Goal: Task Accomplishment & Management: Manage account settings

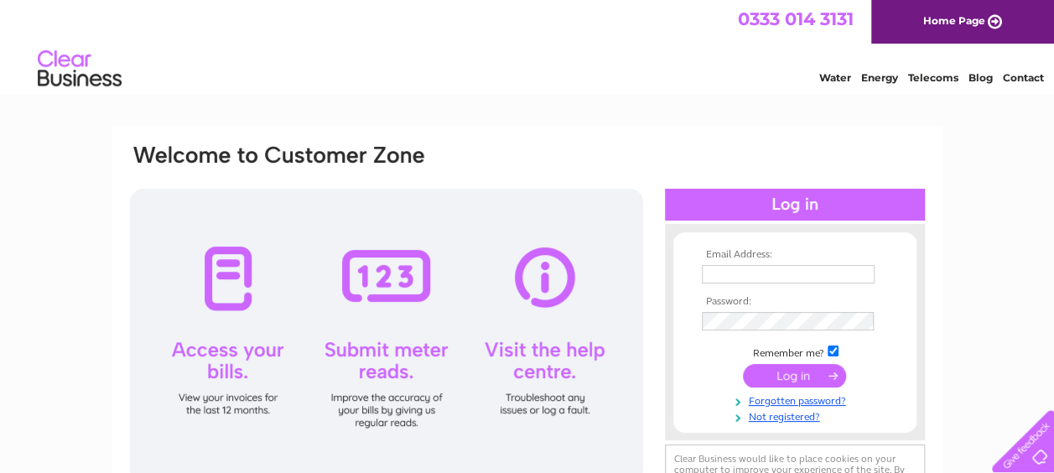
type input "lauren_barny@hotmail.com"
click at [793, 381] on input "submit" at bounding box center [794, 375] width 103 height 23
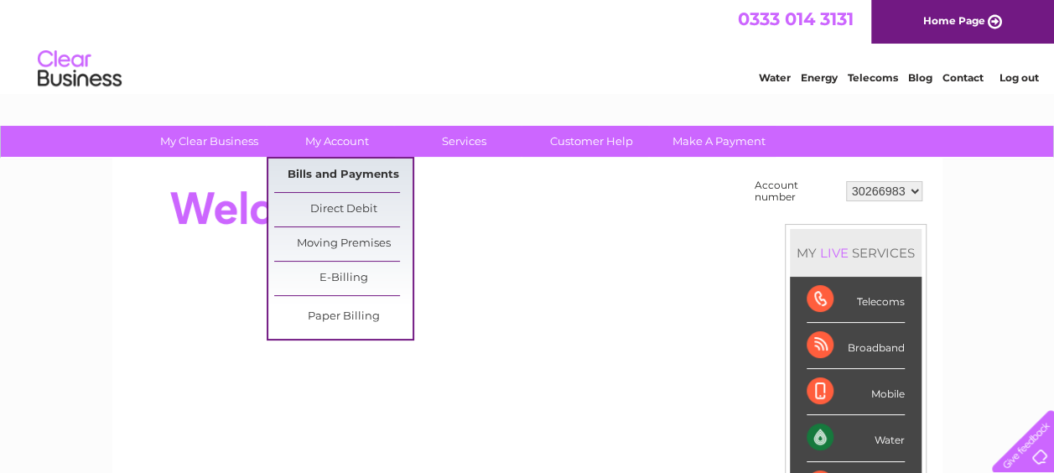
click at [346, 169] on link "Bills and Payments" at bounding box center [343, 176] width 138 height 34
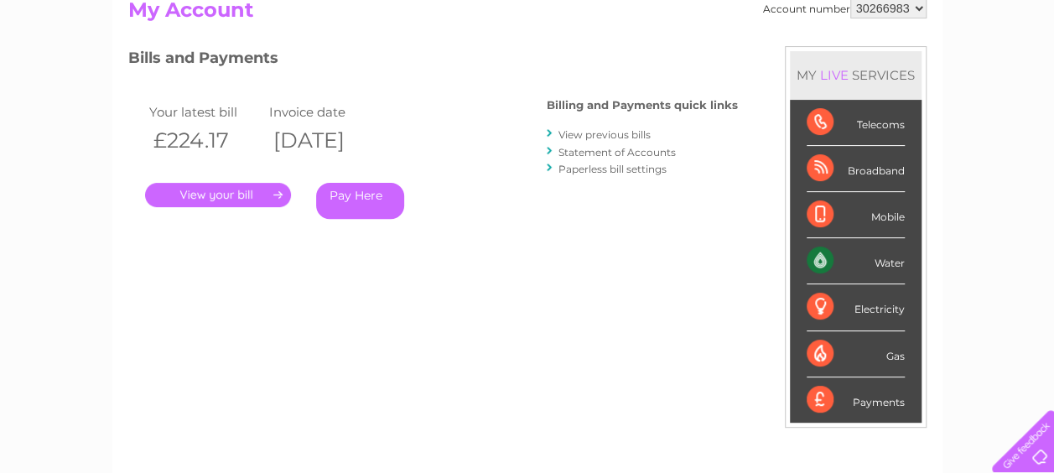
scroll to position [168, 0]
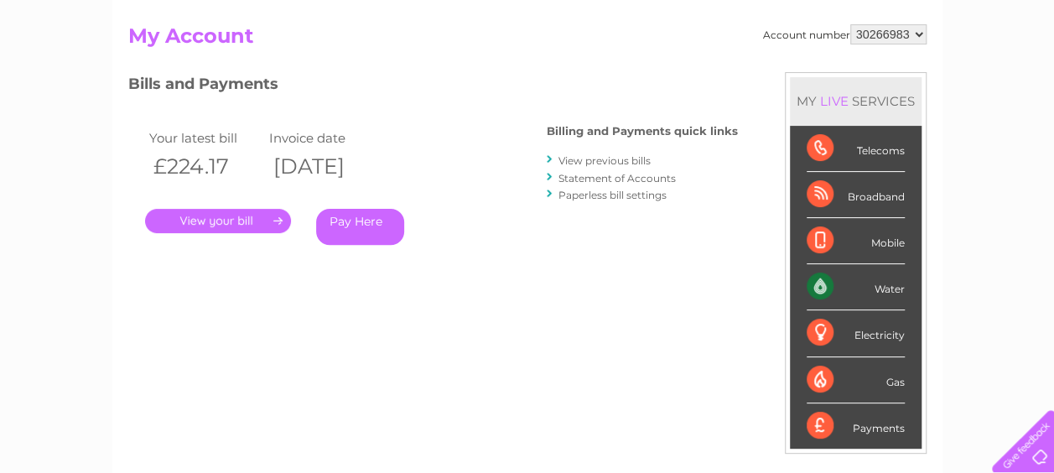
click at [267, 218] on link "." at bounding box center [218, 221] width 146 height 24
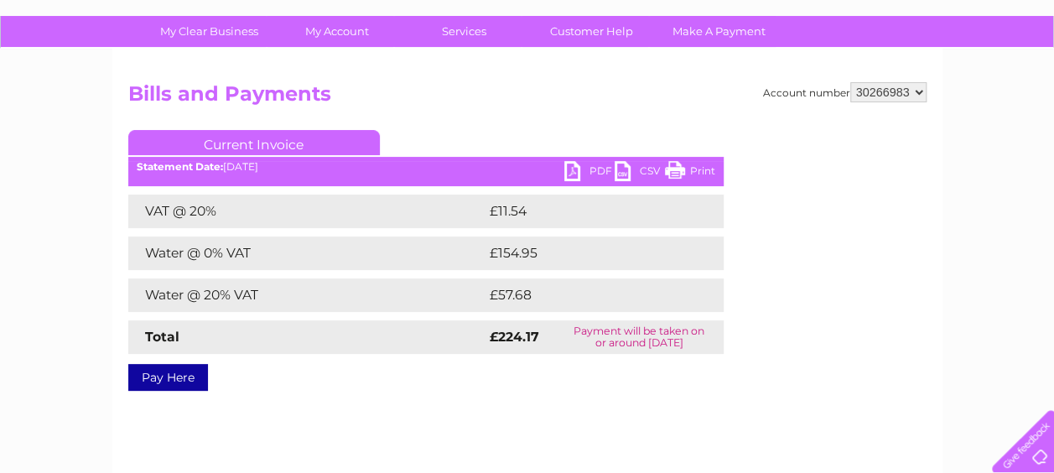
scroll to position [84, 0]
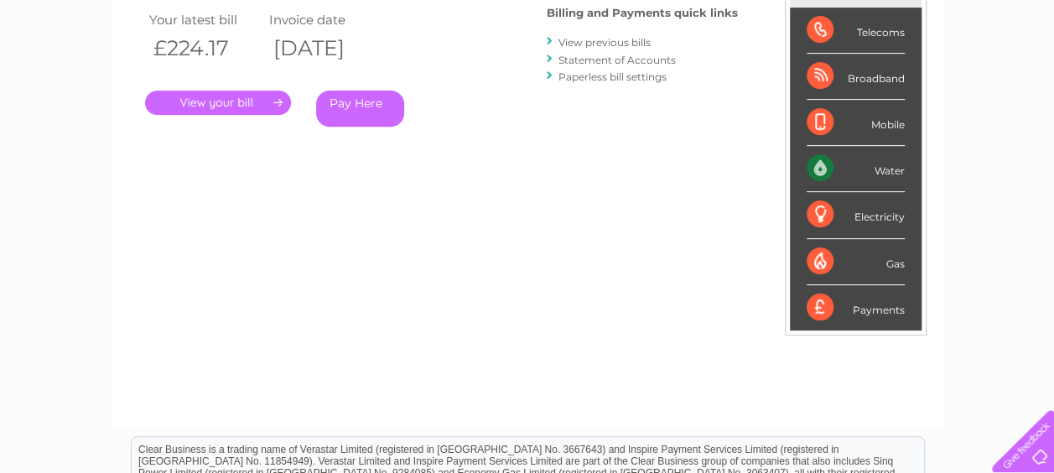
scroll to position [202, 0]
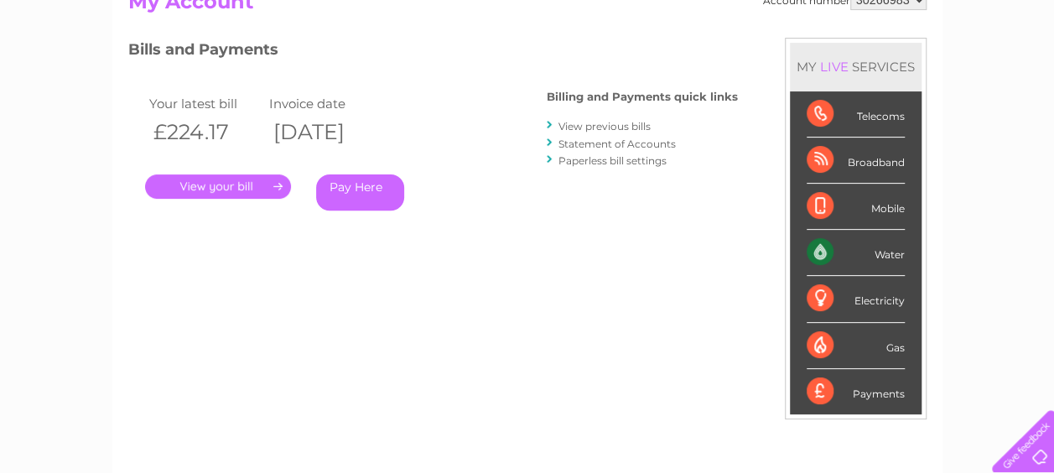
click at [590, 143] on link "Statement of Accounts" at bounding box center [617, 144] width 117 height 13
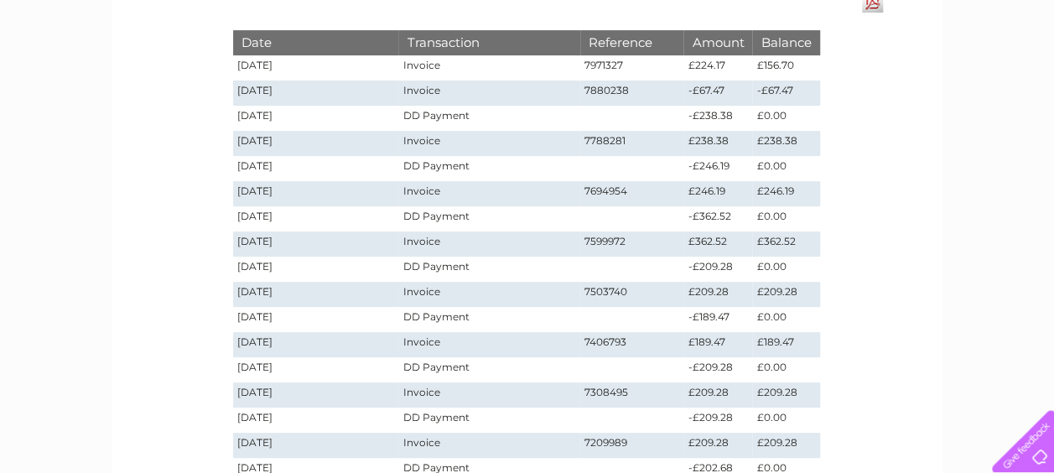
scroll to position [168, 0]
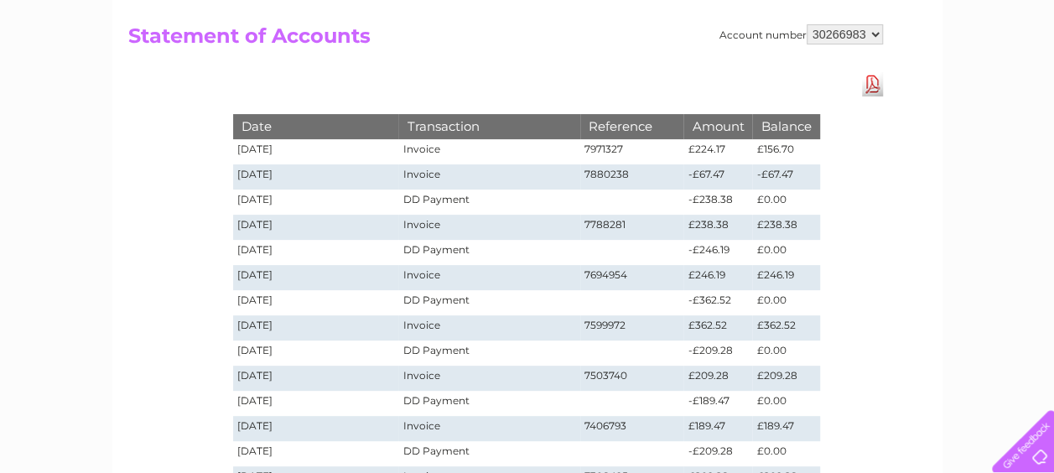
click at [419, 178] on td "Invoice" at bounding box center [488, 176] width 181 height 25
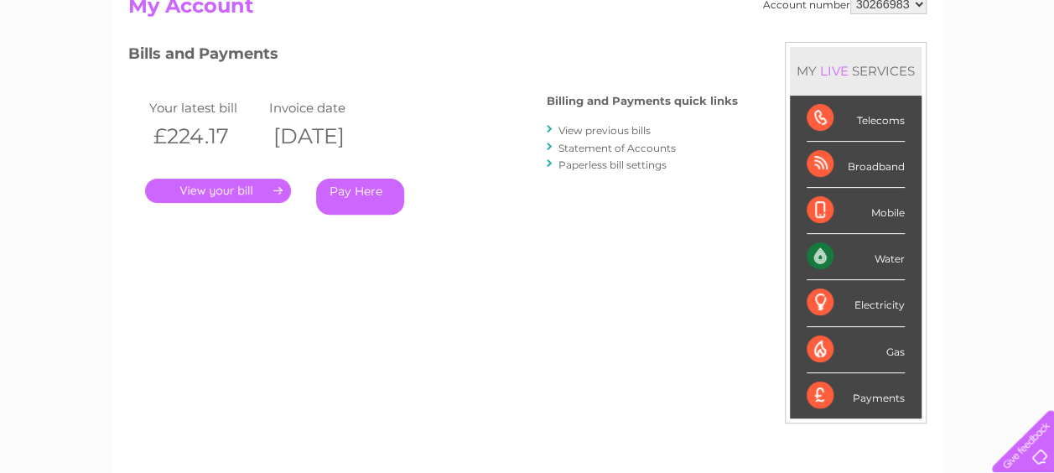
click at [582, 132] on link "View previous bills" at bounding box center [605, 130] width 92 height 13
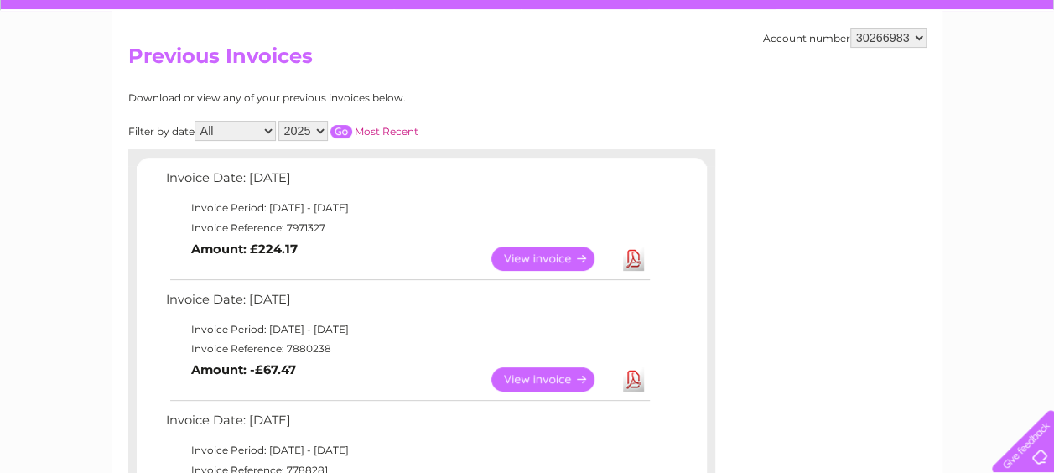
scroll to position [336, 0]
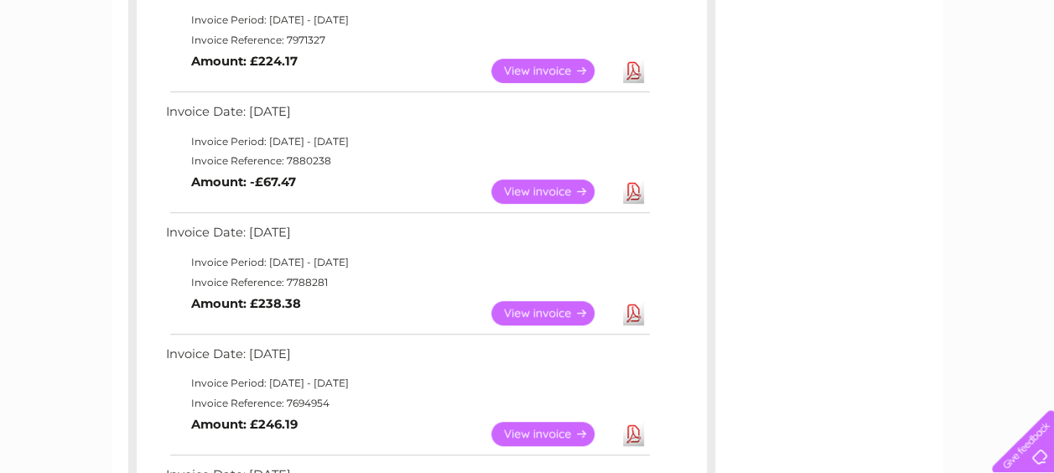
click at [552, 192] on link "View" at bounding box center [553, 192] width 123 height 24
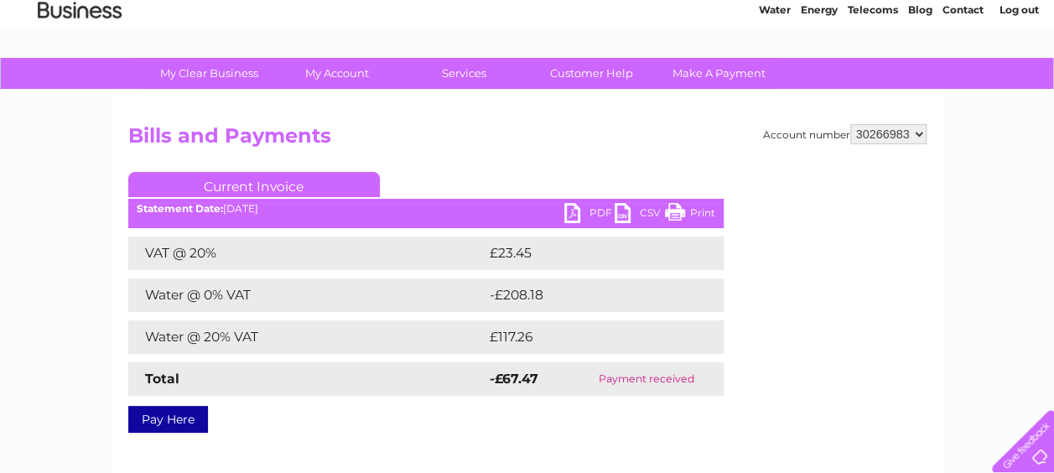
scroll to position [84, 0]
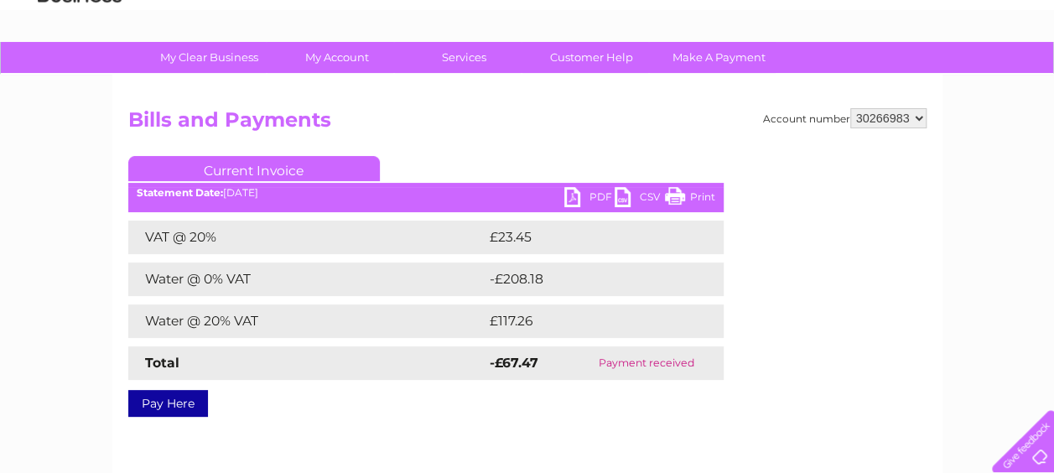
click at [583, 201] on link "PDF" at bounding box center [590, 199] width 50 height 24
